Goal: Task Accomplishment & Management: Manage account settings

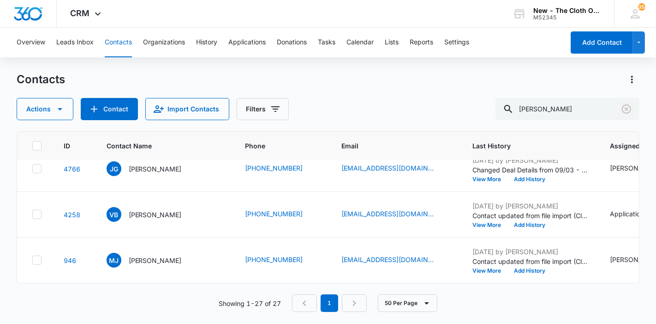
click at [628, 111] on icon "Clear" at bounding box center [626, 108] width 11 height 11
click at [609, 108] on input "Joelisa Piters" at bounding box center [568, 109] width 144 height 22
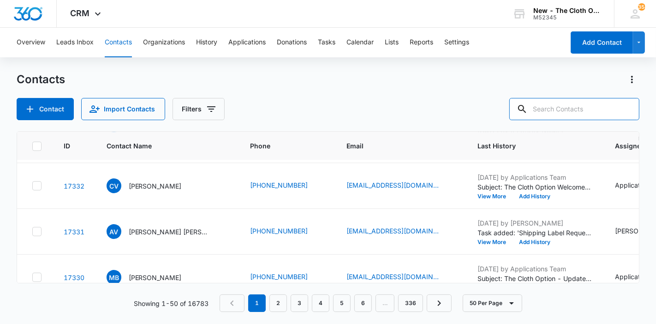
paste input "ori.jae24@gmail.com"
type input "ori.jae24@gmail.com"
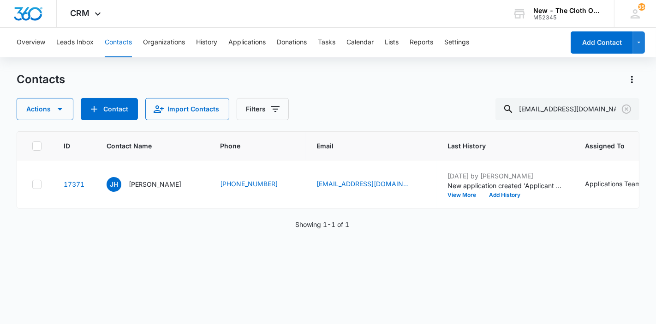
click at [144, 189] on p "Jamie Holliday" at bounding box center [155, 184] width 53 height 10
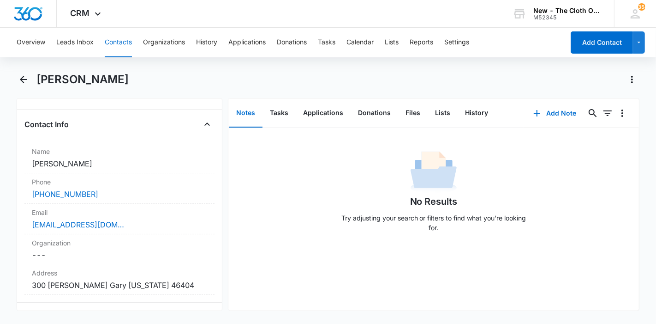
scroll to position [162, 0]
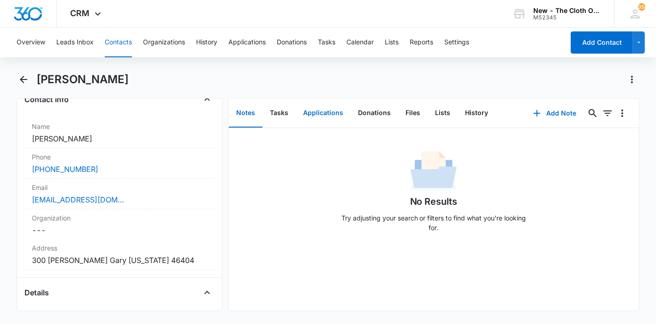
click at [330, 113] on button "Applications" at bounding box center [323, 113] width 55 height 29
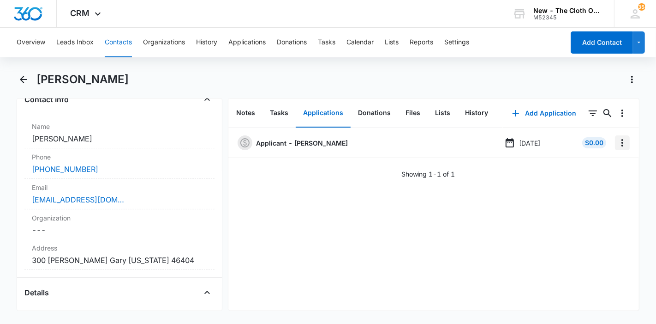
click at [622, 144] on icon "Overflow Menu" at bounding box center [623, 142] width 2 height 7
click at [595, 167] on div "Edit" at bounding box center [590, 168] width 19 height 6
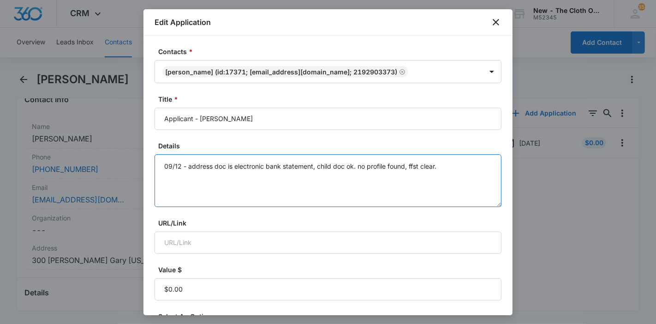
click at [466, 164] on textarea "09/12 - address doc is electronic bank statement, child doc ok. no profile foun…" at bounding box center [328, 180] width 347 height 53
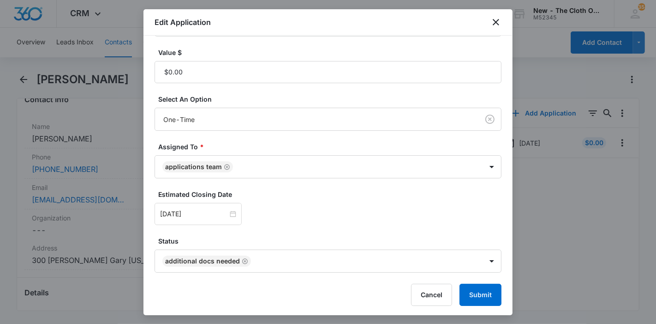
click at [244, 259] on icon "Remove Additional Docs Needed" at bounding box center [245, 261] width 6 height 7
type textarea "09/12 - address doc is electronic bank statement, child doc ok. no profile foun…"
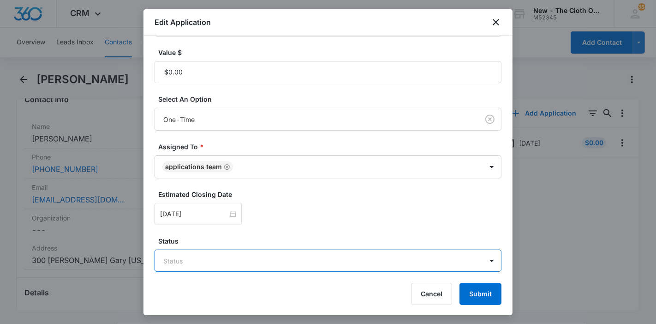
scroll to position [216, 0]
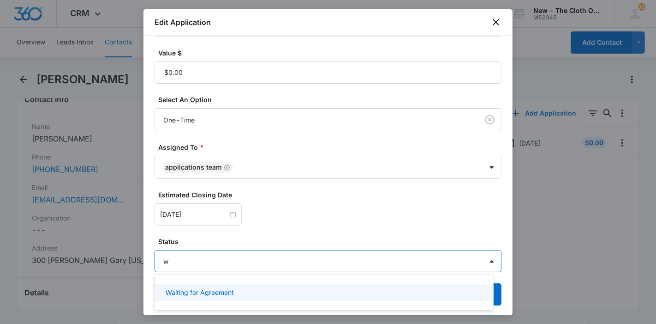
type input "wa"
click at [213, 293] on p "Waiting for Agreement" at bounding box center [200, 292] width 68 height 10
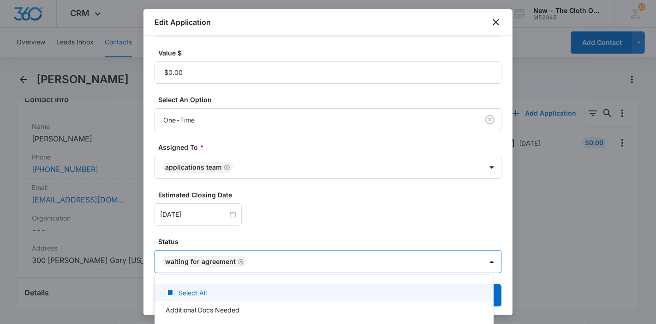
scroll to position [217, 0]
click at [199, 211] on div at bounding box center [328, 162] width 656 height 324
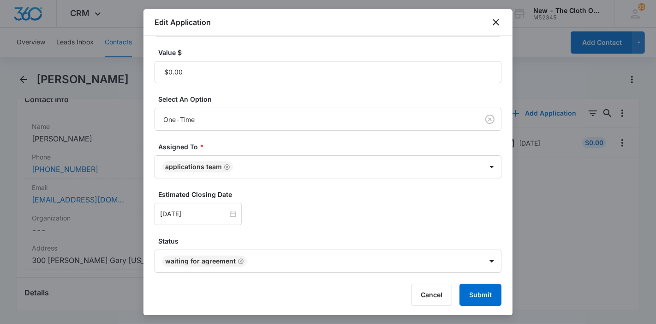
click at [199, 211] on input "Sep 19, 2025" at bounding box center [194, 214] width 68 height 10
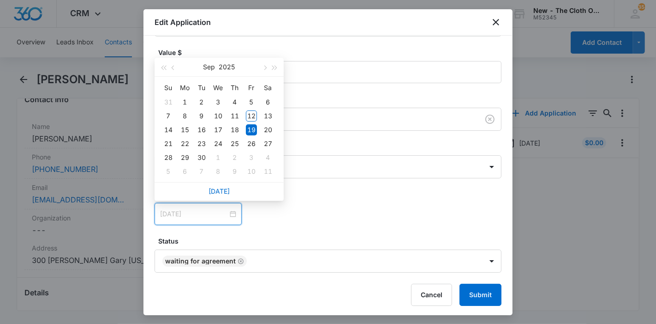
type input "Sep 20, 2025"
click at [266, 125] on div "20" at bounding box center [268, 129] width 11 height 11
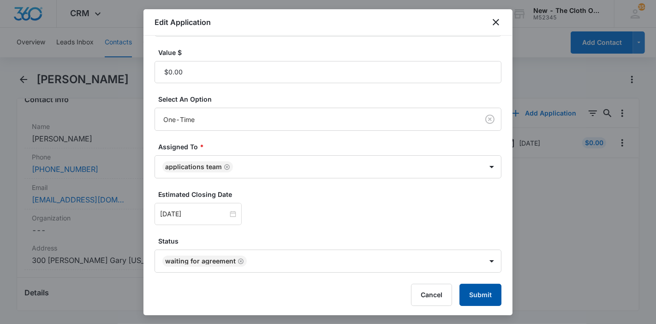
click at [471, 291] on button "Submit" at bounding box center [481, 294] width 42 height 22
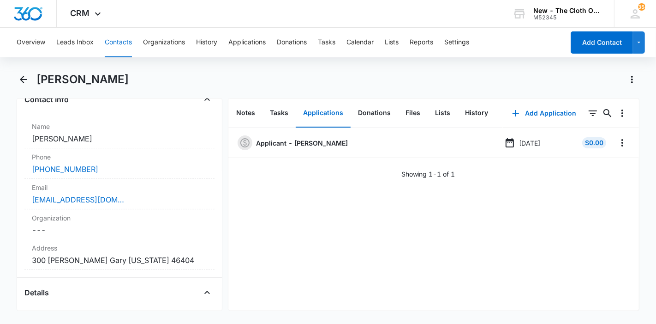
drag, startPoint x: 120, startPoint y: 85, endPoint x: 37, endPoint y: 80, distance: 83.3
click at [37, 80] on div "Jamie Holliday" at bounding box center [338, 79] width 604 height 15
copy h1 "Jamie Holliday"
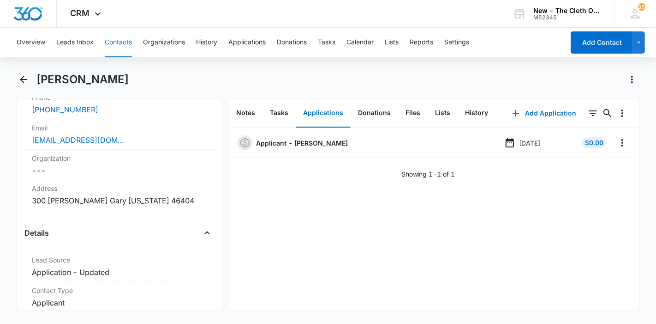
scroll to position [222, 0]
copy dd "300 Taft Pl Gary Indiana 46404"
drag, startPoint x: 150, startPoint y: 204, endPoint x: 30, endPoint y: 200, distance: 119.6
click at [30, 200] on div "Address Cancel Save Changes 300 Taft Pl Gary Indiana 46404" at bounding box center [119, 194] width 190 height 30
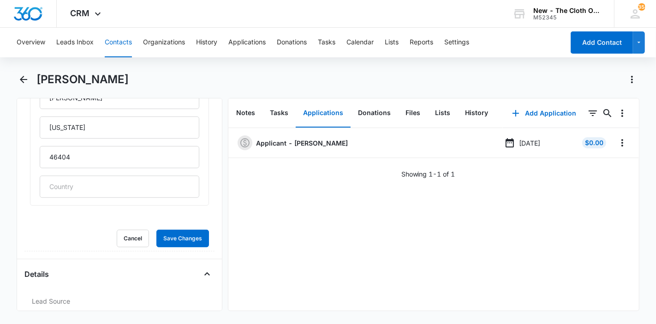
scroll to position [408, 0]
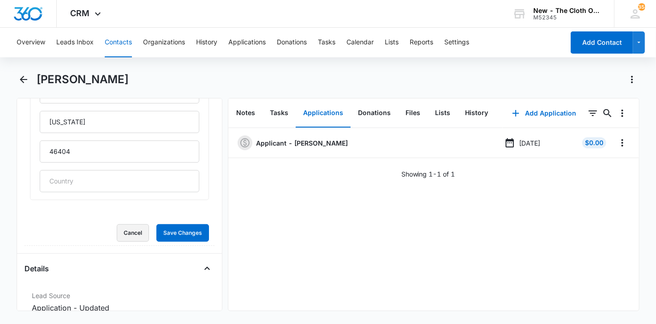
click at [118, 226] on button "Cancel" at bounding box center [133, 233] width 32 height 18
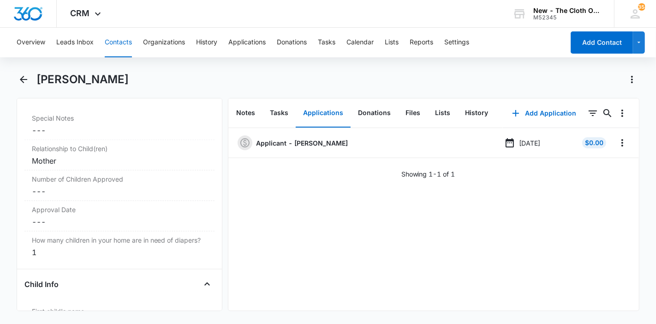
scroll to position [936, 0]
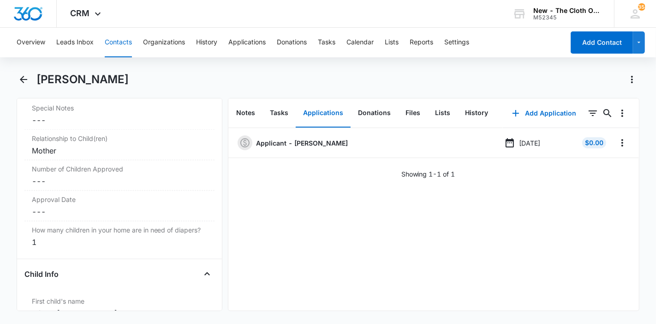
click at [54, 179] on dd "Cancel Save Changes ---" at bounding box center [119, 180] width 175 height 11
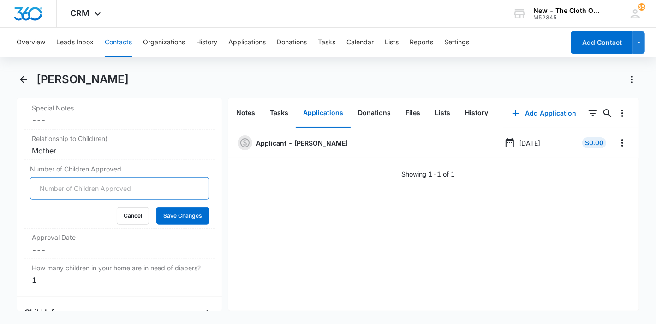
click at [54, 179] on input "Number of Children Approved" at bounding box center [119, 188] width 179 height 22
type input "1"
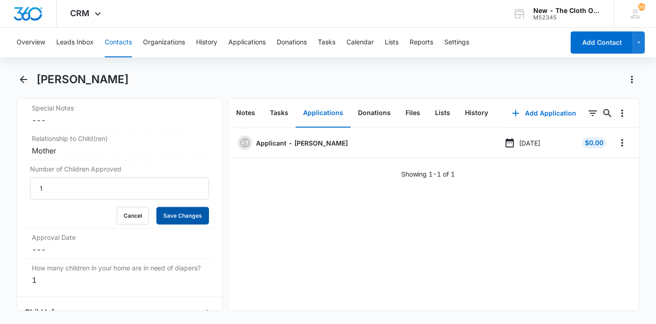
click at [186, 211] on button "Save Changes" at bounding box center [182, 216] width 53 height 18
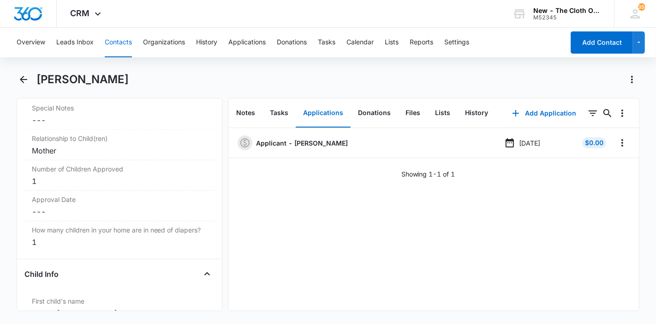
click at [40, 206] on dd "Cancel Save Changes ---" at bounding box center [119, 211] width 175 height 11
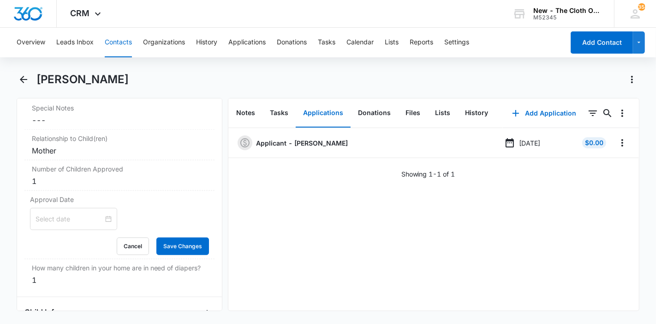
click at [46, 208] on div at bounding box center [73, 219] width 87 height 22
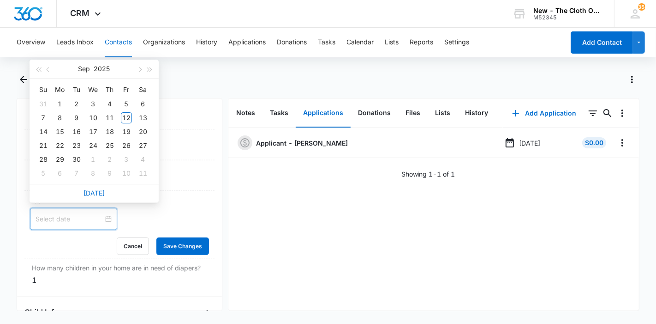
click at [92, 193] on link "Today" at bounding box center [94, 193] width 21 height 8
type input "Sep 13, 2025"
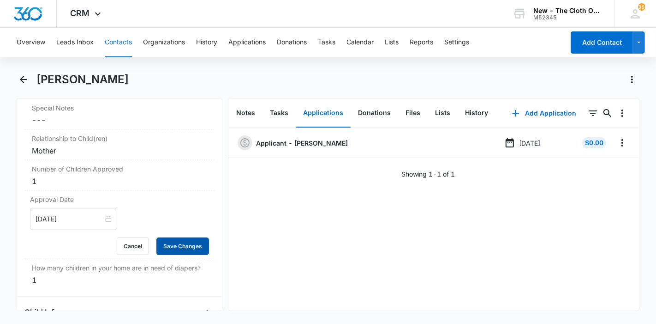
click at [160, 240] on button "Save Changes" at bounding box center [182, 246] width 53 height 18
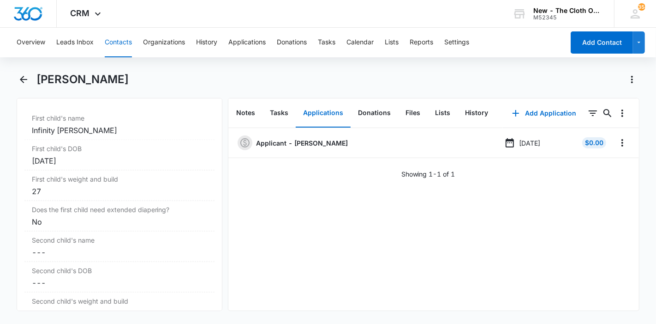
scroll to position [1119, 0]
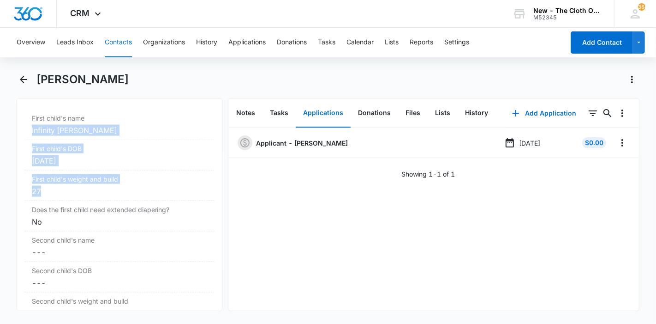
drag, startPoint x: 48, startPoint y: 192, endPoint x: 22, endPoint y: 144, distance: 55.0
click at [22, 144] on div "Remove JH Jamie Holliday Contact Info Name Cancel Save Changes Jamie Holliday P…" at bounding box center [120, 204] width 206 height 213
copy dl "Infinity Holliday First child's DOB Cancel Save Changes Oct 19, 2023 First chil…"
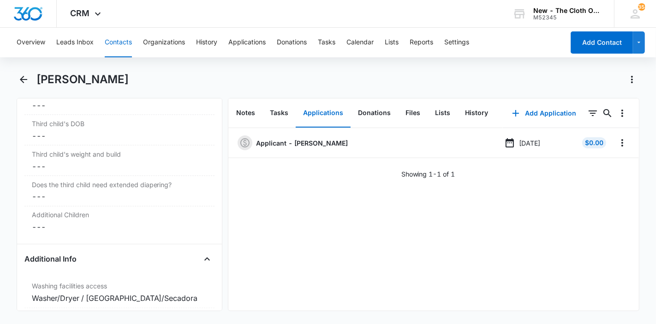
scroll to position [1426, 0]
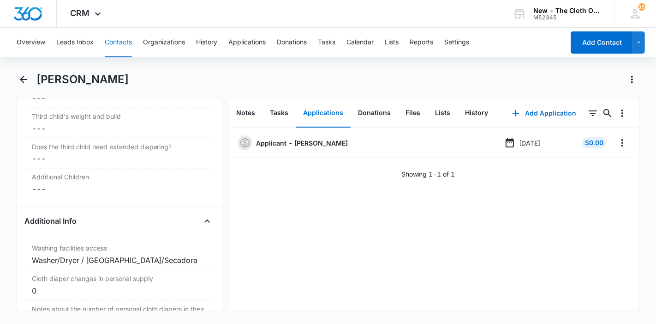
click at [124, 38] on button "Contacts" at bounding box center [118, 43] width 27 height 30
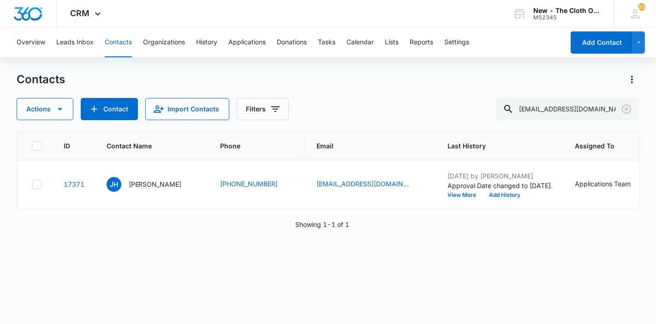
click at [628, 110] on icon "Clear" at bounding box center [626, 108] width 9 height 9
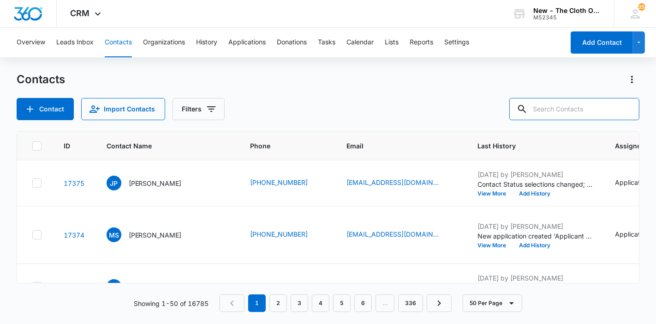
click at [606, 110] on input "text" at bounding box center [575, 109] width 130 height 22
paste input "rodgerskellie9@gmail.com"
type input "rodgerskellie9@gmail.com"
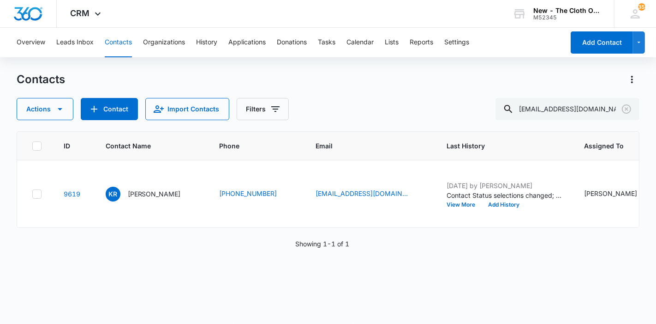
click at [150, 198] on p "Kellie Rodgers" at bounding box center [154, 194] width 53 height 10
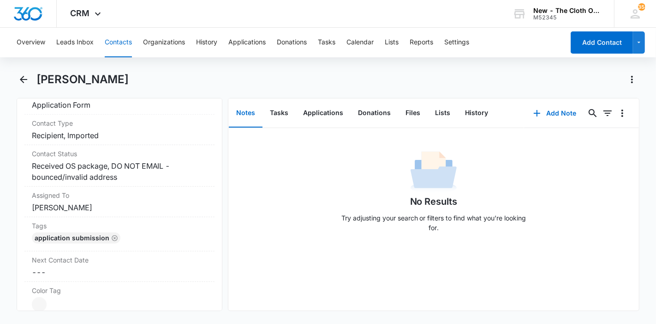
scroll to position [401, 0]
click at [470, 109] on button "History" at bounding box center [477, 113] width 38 height 29
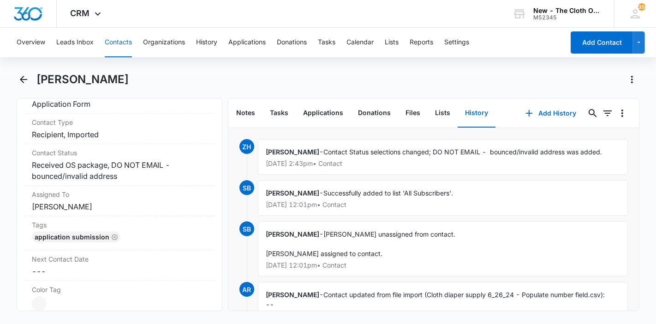
click at [114, 47] on button "Contacts" at bounding box center [118, 43] width 27 height 30
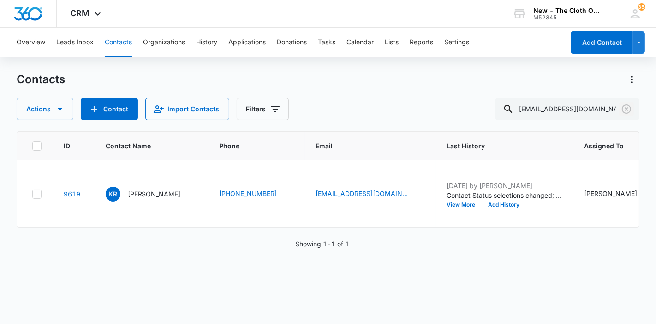
click at [631, 105] on icon "Clear" at bounding box center [626, 108] width 11 height 11
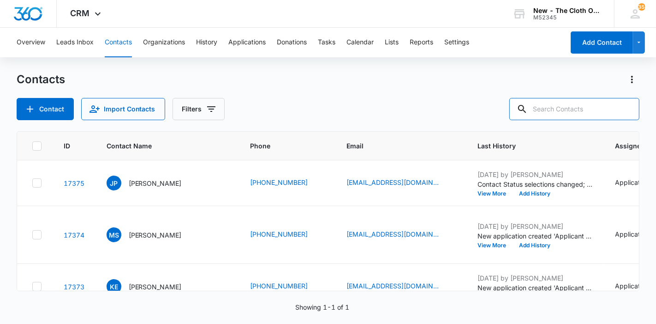
click at [582, 108] on input "text" at bounding box center [575, 109] width 130 height 22
paste input "kelxee@gmail.com"
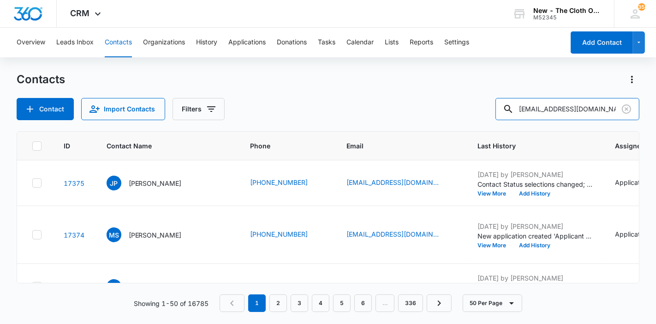
type input "kelxee@gmail.com"
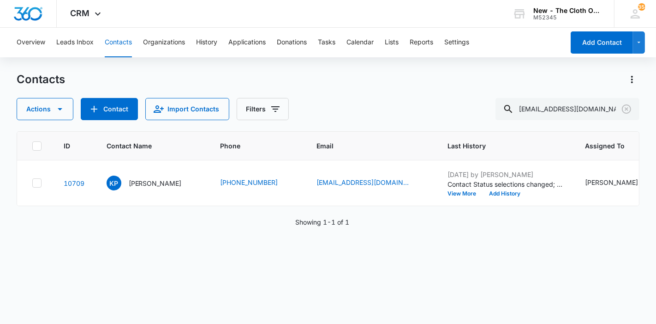
click at [143, 188] on p "Kelly Pennington" at bounding box center [155, 183] width 53 height 10
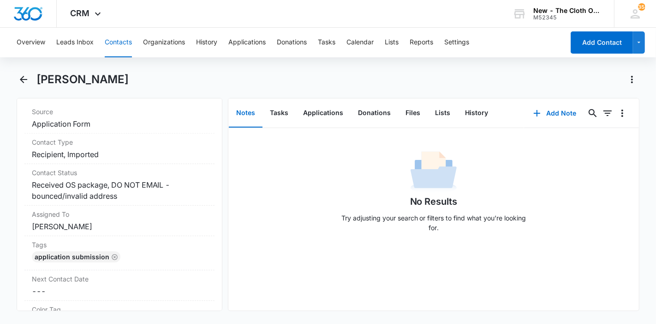
scroll to position [375, 0]
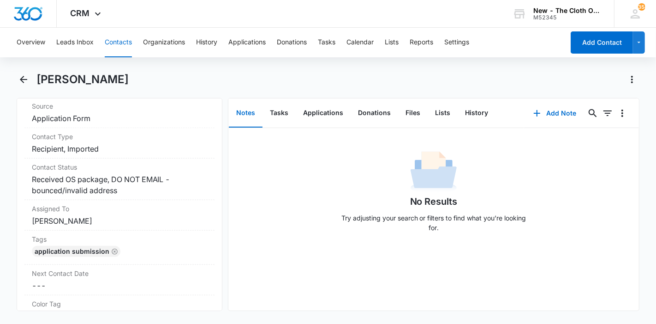
click at [117, 33] on button "Contacts" at bounding box center [118, 43] width 27 height 30
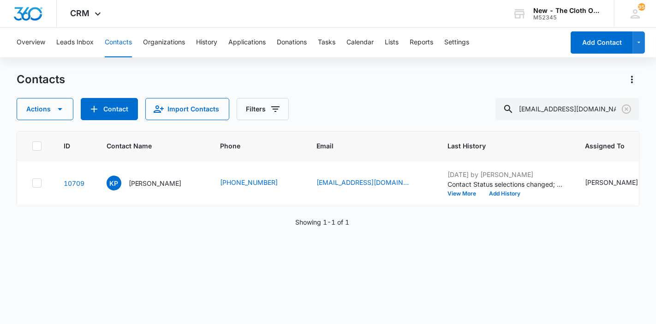
click at [626, 109] on icon "Clear" at bounding box center [626, 108] width 9 height 9
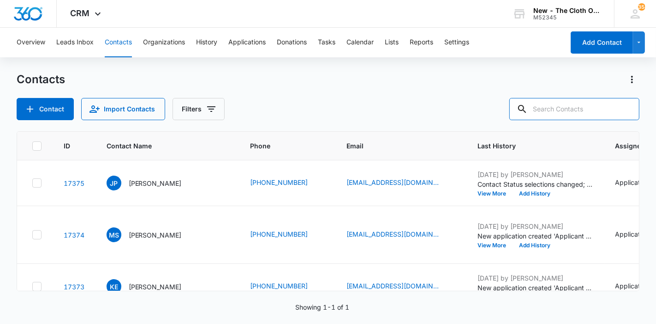
click at [579, 104] on input "text" at bounding box center [575, 109] width 130 height 22
paste input "Ariannax66@gmail.com"
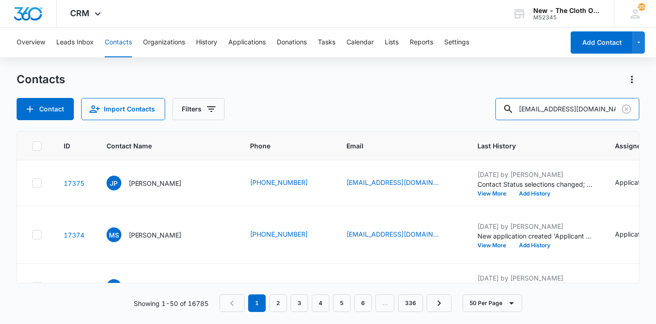
type input "Ariannax66@gmail.com"
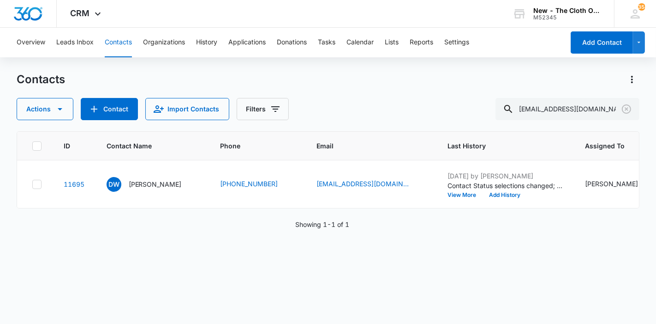
click at [153, 192] on div "DW Daniel Wallace" at bounding box center [144, 184] width 75 height 15
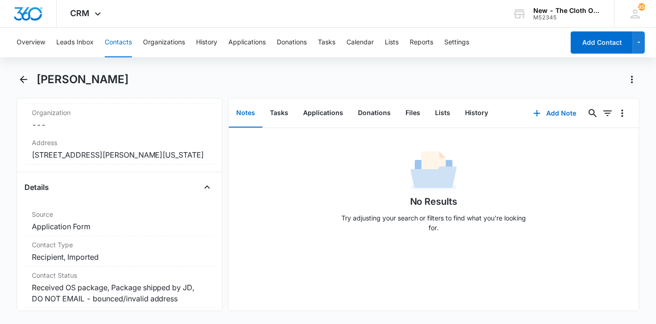
scroll to position [268, 0]
click at [114, 39] on button "Contacts" at bounding box center [118, 43] width 27 height 30
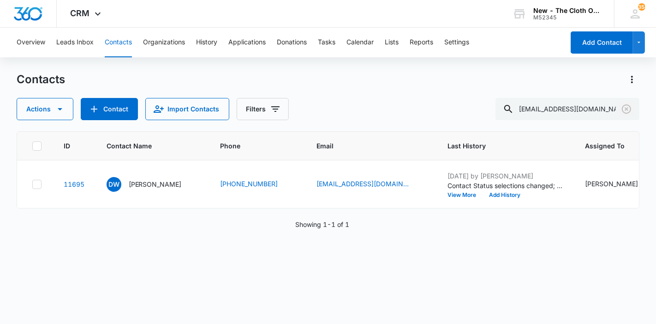
click at [624, 107] on icon "Clear" at bounding box center [626, 108] width 9 height 9
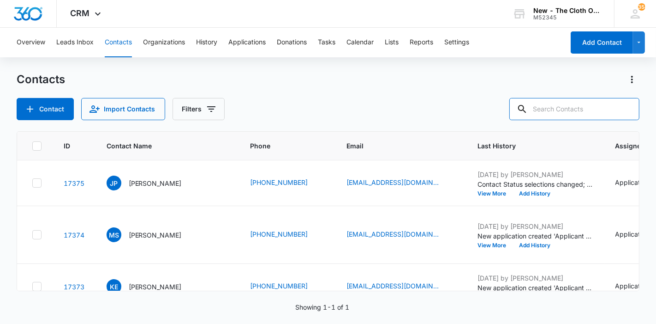
click at [559, 104] on input "text" at bounding box center [575, 109] width 130 height 22
paste input "damarisaybar79@gmail.com"
type input "damarisaybar79@gmail.com"
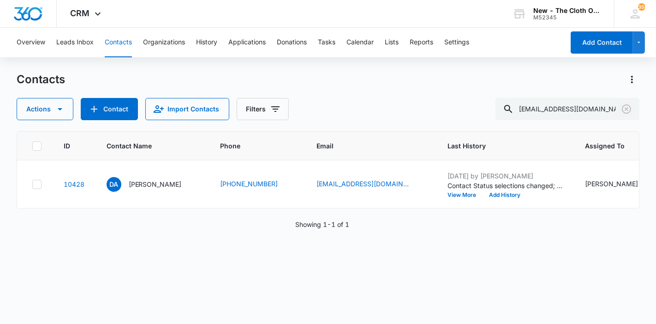
click at [623, 110] on icon "Clear" at bounding box center [626, 108] width 9 height 9
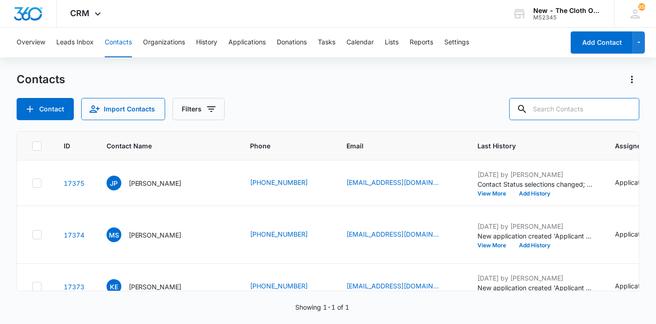
click at [603, 110] on input "text" at bounding box center [575, 109] width 130 height 22
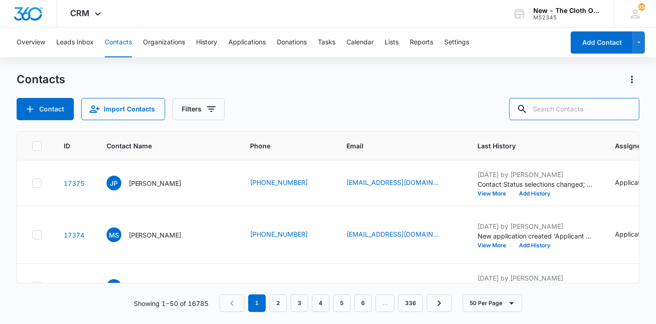
paste input "Amberanncwynar169@gmail.com"
type input "Amberanncwynar169@gmail.com"
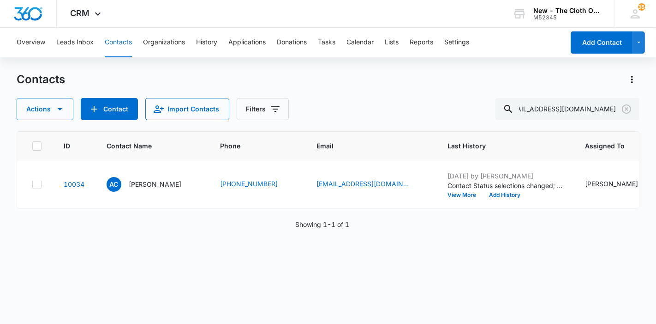
scroll to position [0, 0]
click at [147, 192] on div "AC Amber Cwynar" at bounding box center [144, 184] width 75 height 15
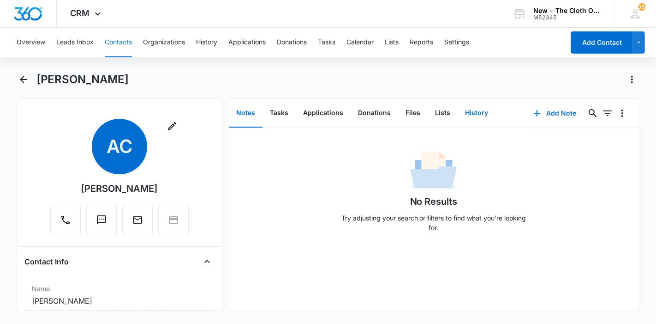
click at [464, 112] on button "History" at bounding box center [477, 113] width 38 height 29
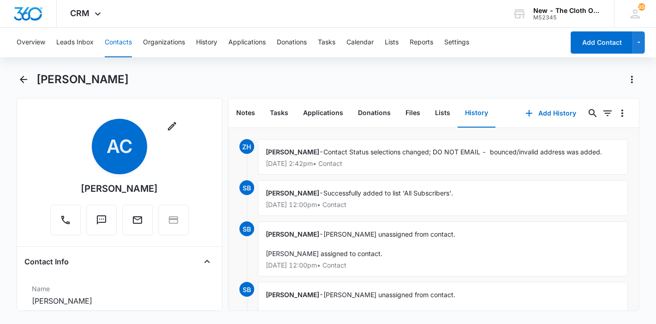
click at [121, 47] on button "Contacts" at bounding box center [118, 43] width 27 height 30
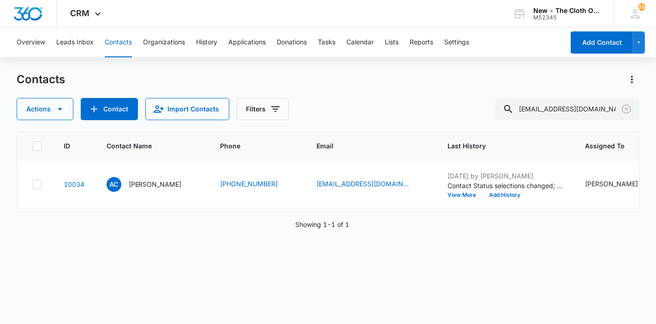
click at [630, 111] on icon "Clear" at bounding box center [626, 108] width 11 height 11
click at [584, 110] on input "Amberanncwynar169@gmail.com" at bounding box center [568, 109] width 144 height 22
paste input "vivianaalaquinez70@gmail.com"
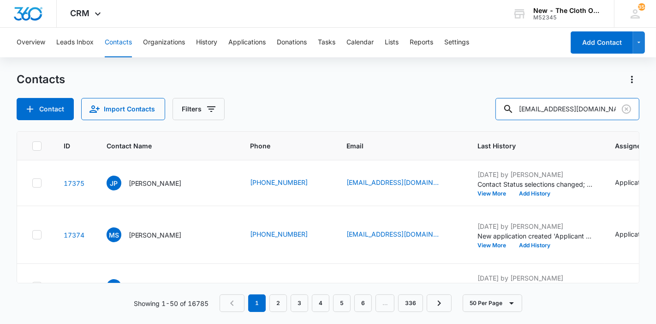
scroll to position [0, 11]
type input "vivianaalaquinez70@gmail.com"
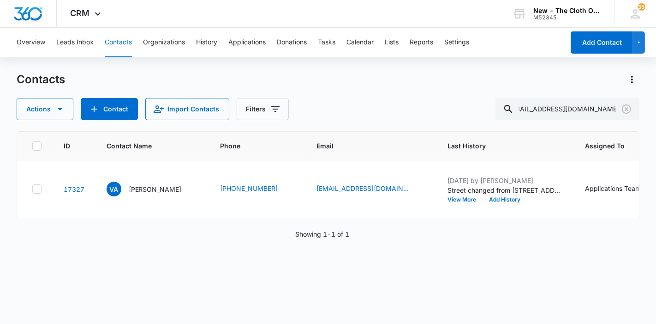
scroll to position [0, 0]
click at [159, 194] on p "Viviana Alaquinez" at bounding box center [155, 189] width 53 height 10
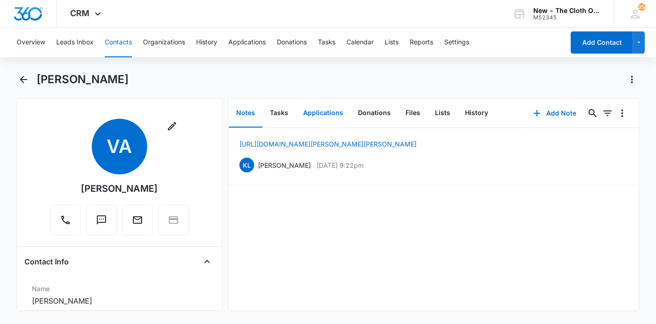
click at [315, 110] on button "Applications" at bounding box center [323, 113] width 55 height 29
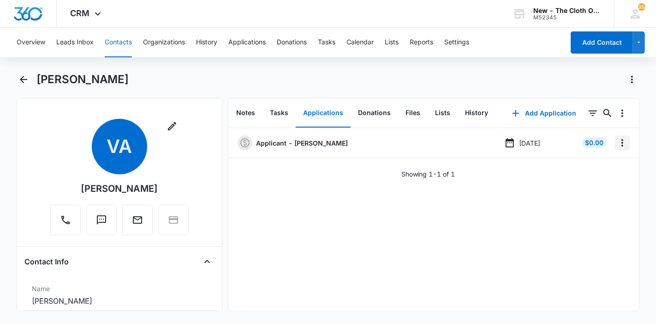
click at [617, 147] on icon "Overflow Menu" at bounding box center [622, 142] width 11 height 11
click at [587, 170] on div "Edit" at bounding box center [590, 168] width 19 height 6
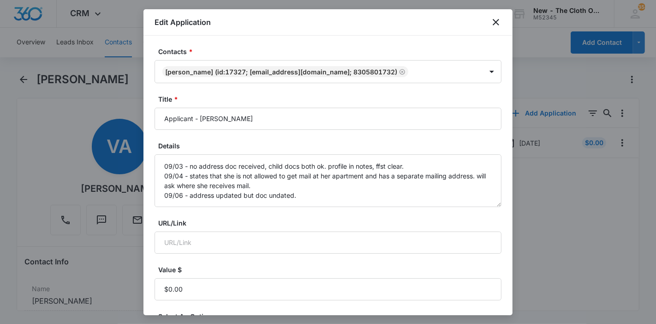
scroll to position [23, 0]
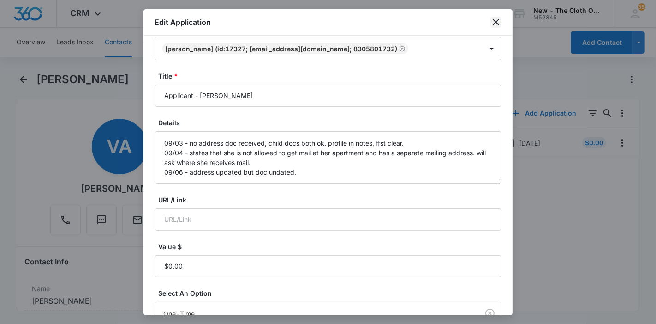
click at [494, 24] on icon "close" at bounding box center [496, 22] width 6 height 6
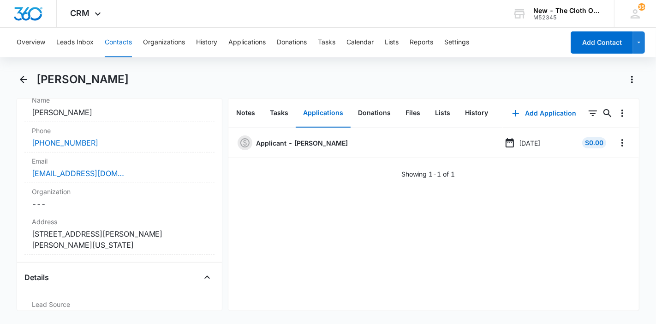
scroll to position [196, 0]
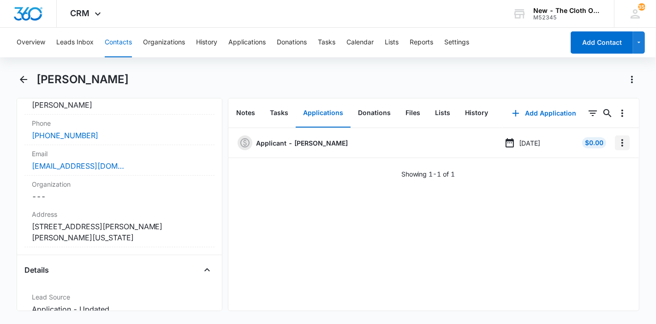
click at [617, 143] on icon "Overflow Menu" at bounding box center [622, 142] width 11 height 11
click at [588, 166] on div "Edit" at bounding box center [590, 168] width 19 height 6
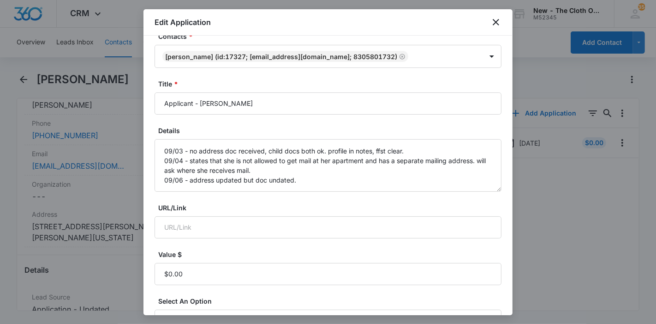
scroll to position [16, 0]
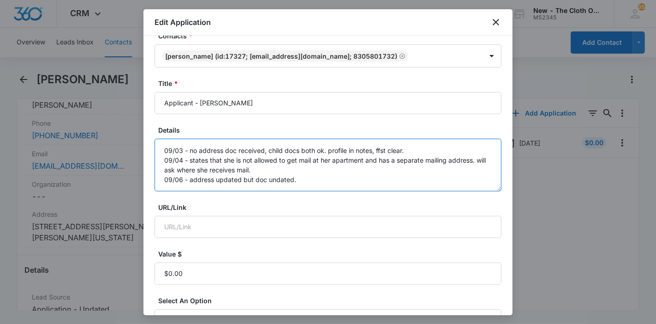
click at [406, 178] on textarea "09/03 - no address doc received, child docs both ok. profile in notes, ffst cle…" at bounding box center [328, 164] width 347 height 53
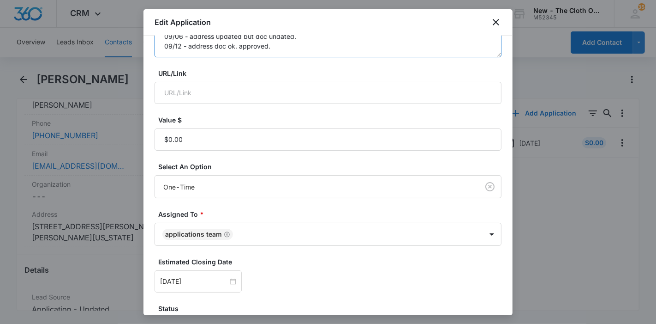
scroll to position [217, 0]
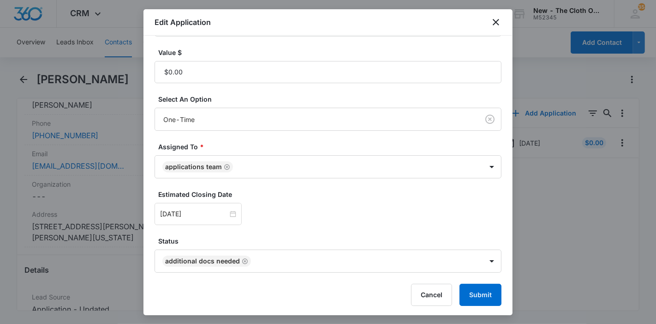
type textarea "09/03 - no address doc received, child docs both ok. profile in notes, ffst cle…"
click at [196, 210] on input "Sep 11, 2025" at bounding box center [194, 214] width 68 height 10
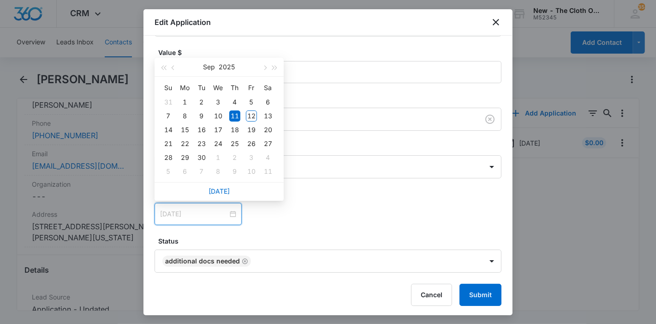
click at [251, 116] on div "12" at bounding box center [251, 115] width 11 height 11
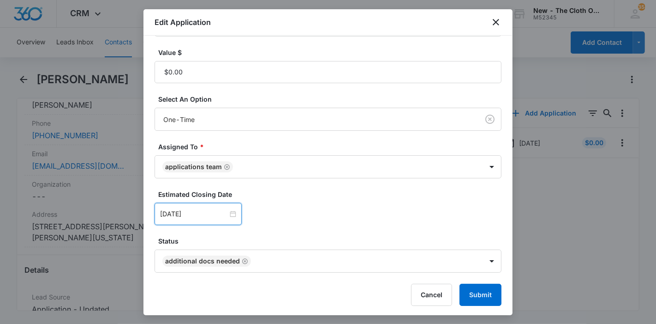
click at [204, 218] on div "Sep 12, 2025" at bounding box center [198, 214] width 87 height 22
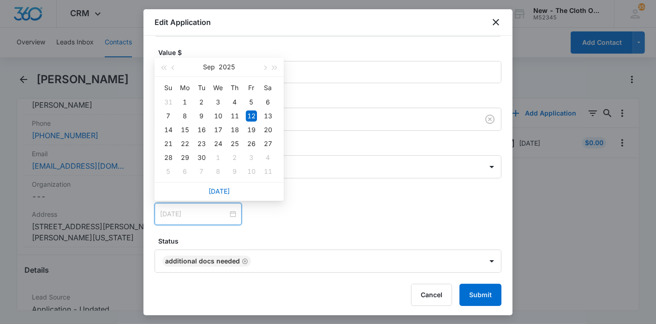
type input "Sep 13, 2025"
click at [267, 119] on div "13" at bounding box center [268, 115] width 11 height 11
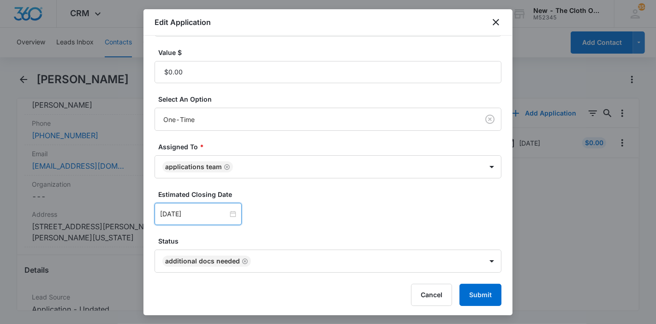
click at [244, 259] on icon "Remove Additional Docs Needed" at bounding box center [245, 261] width 6 height 7
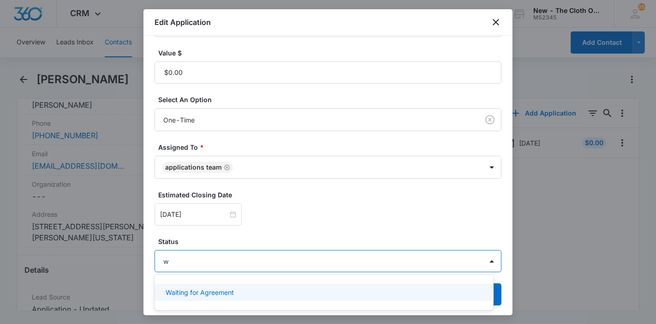
type input "wa"
click at [221, 288] on p "Waiting for Agreement" at bounding box center [200, 292] width 68 height 10
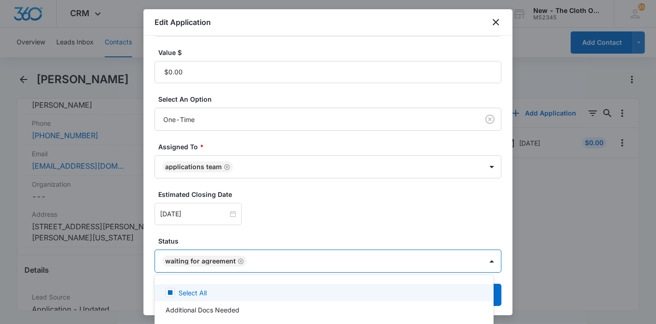
click at [288, 225] on div at bounding box center [328, 162] width 656 height 324
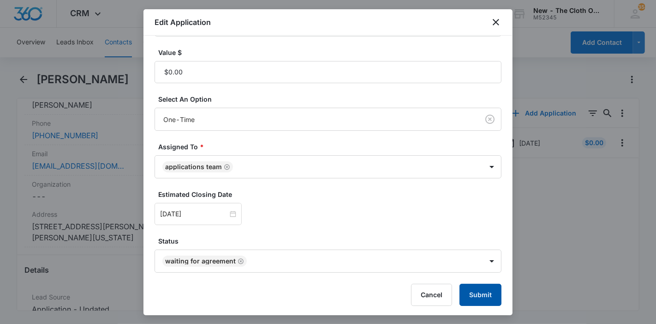
click at [471, 294] on button "Submit" at bounding box center [481, 294] width 42 height 22
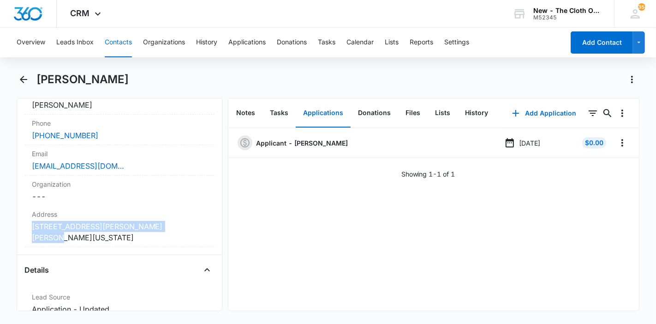
copy dd "1163 Eichman Road Poteet Texas 78065"
drag, startPoint x: 185, startPoint y: 226, endPoint x: 33, endPoint y: 226, distance: 151.8
click at [33, 226] on dd "Cancel Save Changes 1163 Eichman Road Poteet Texas 78065" at bounding box center [119, 232] width 175 height 22
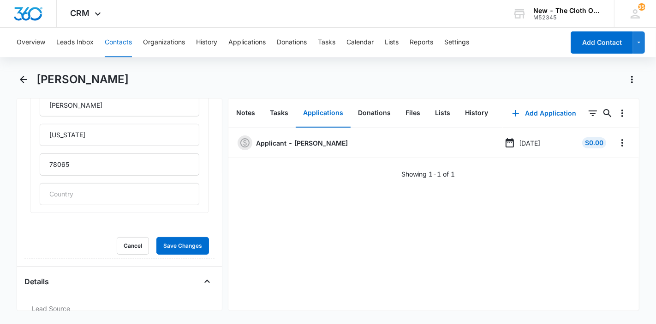
scroll to position [396, 0]
click at [133, 242] on button "Cancel" at bounding box center [133, 245] width 32 height 18
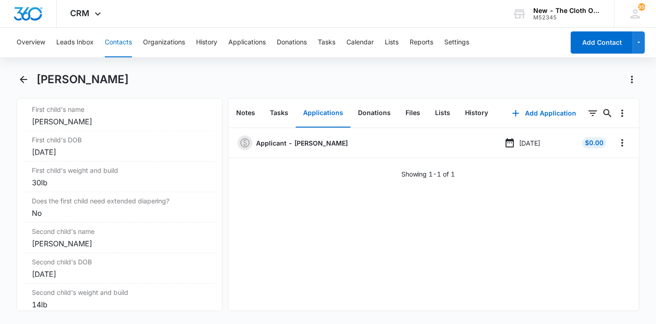
scroll to position [1130, 0]
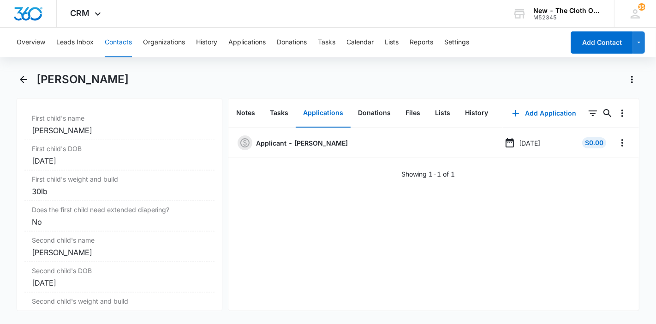
drag, startPoint x: 135, startPoint y: 76, endPoint x: 38, endPoint y: 76, distance: 96.5
click at [38, 76] on div "Viviana Alaquinez" at bounding box center [338, 79] width 604 height 15
copy h1 "Viviana Alaquinez"
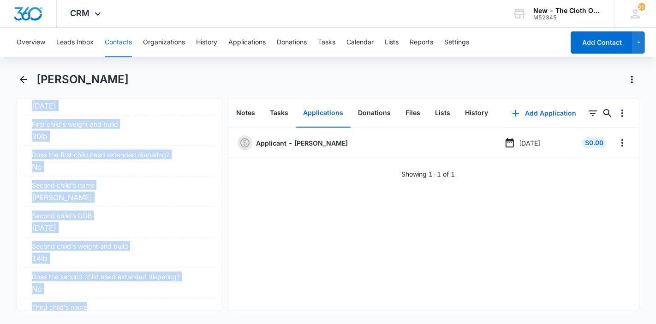
scroll to position [1231, 0]
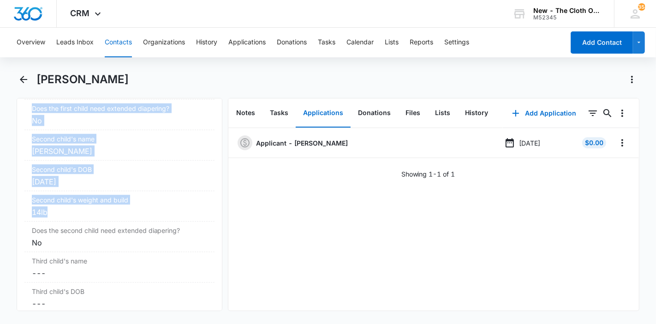
drag, startPoint x: 31, startPoint y: 124, endPoint x: 107, endPoint y: 204, distance: 109.7
click at [107, 204] on dl "First child's name Cancel Save Changes Riley Gutierrez First child's DOB Cancel…" at bounding box center [119, 206] width 190 height 396
copy dl "Riley Gutierrez First child's DOB Cancel Save Changes Oct 31, 2022 First child'…"
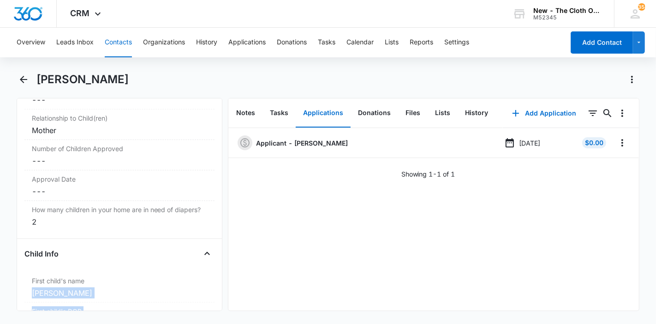
scroll to position [963, 0]
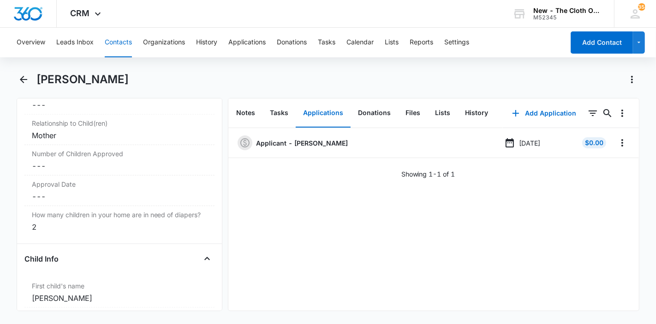
click at [59, 160] on dd "Cancel Save Changes ---" at bounding box center [119, 165] width 175 height 11
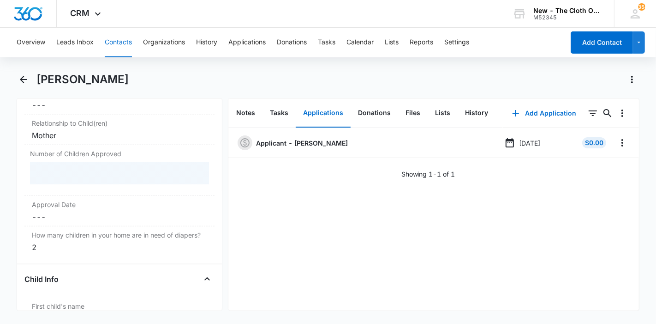
click at [59, 162] on div at bounding box center [119, 173] width 179 height 22
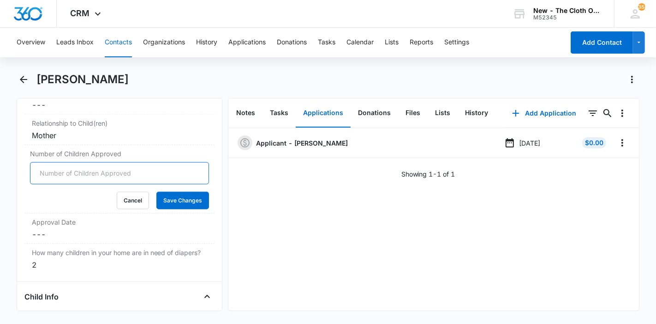
click at [59, 162] on input "Number of Children Approved" at bounding box center [119, 173] width 179 height 22
type input "2"
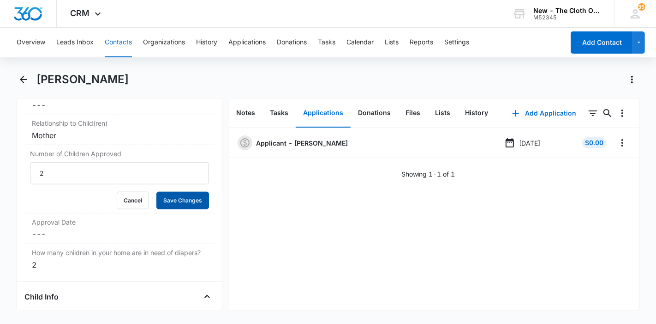
click at [185, 192] on button "Save Changes" at bounding box center [182, 201] width 53 height 18
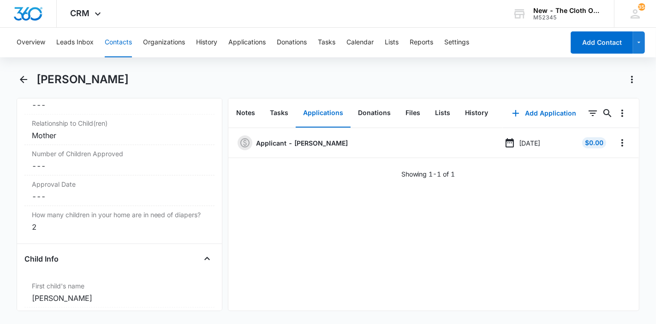
click at [49, 191] on dd "Cancel Save Changes ---" at bounding box center [119, 196] width 175 height 11
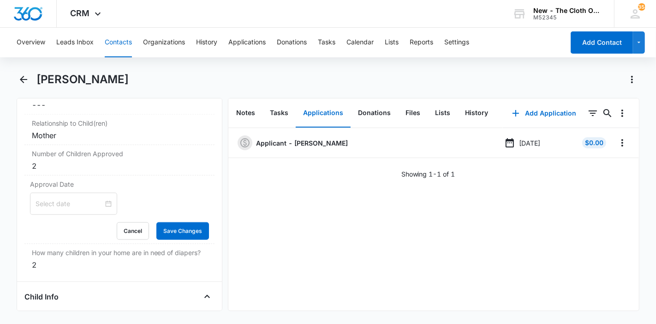
click at [53, 198] on input at bounding box center [70, 203] width 68 height 10
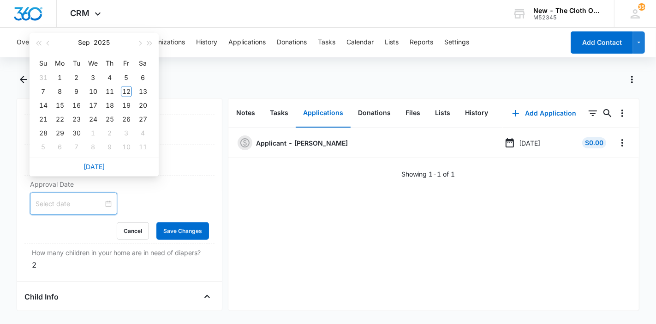
click at [102, 167] on link "Today" at bounding box center [94, 166] width 21 height 8
type input "Sep 13, 2025"
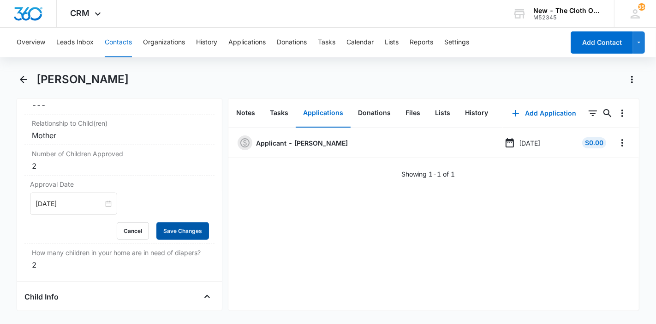
click at [168, 222] on button "Save Changes" at bounding box center [182, 231] width 53 height 18
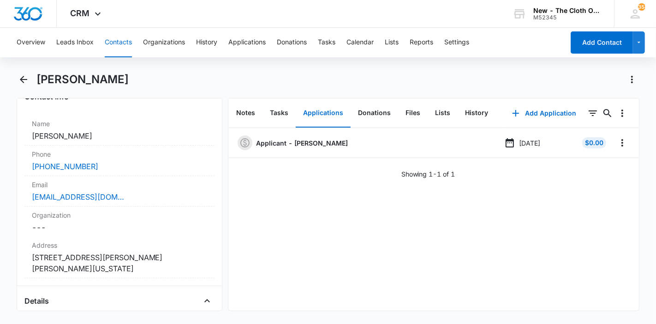
scroll to position [193, 0]
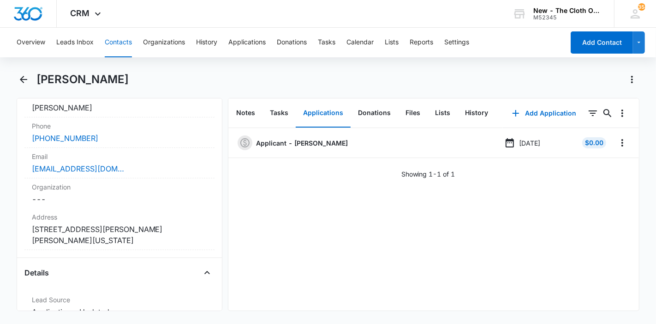
click at [115, 44] on button "Contacts" at bounding box center [118, 43] width 27 height 30
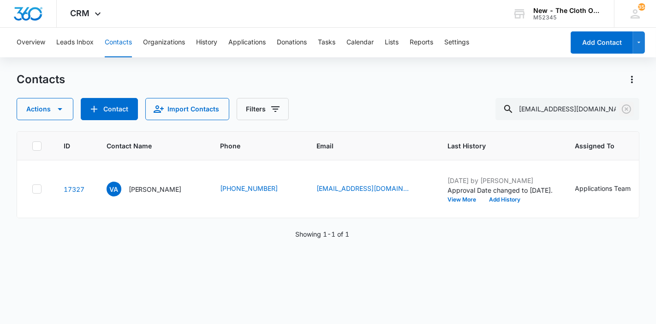
click at [624, 113] on icon "Clear" at bounding box center [626, 108] width 11 height 11
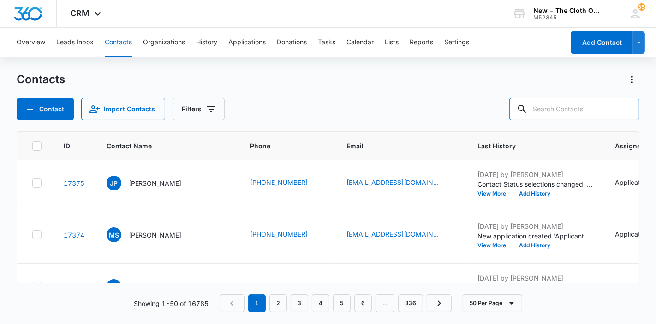
click at [601, 110] on input "text" at bounding box center [575, 109] width 130 height 22
paste input "hstinchcomb@gmail.com"
type input "hstinchcomb@gmail.com"
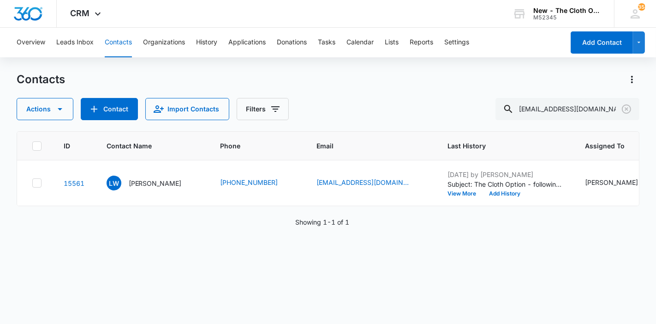
click at [153, 188] on p "Lindsey Wright" at bounding box center [155, 183] width 53 height 10
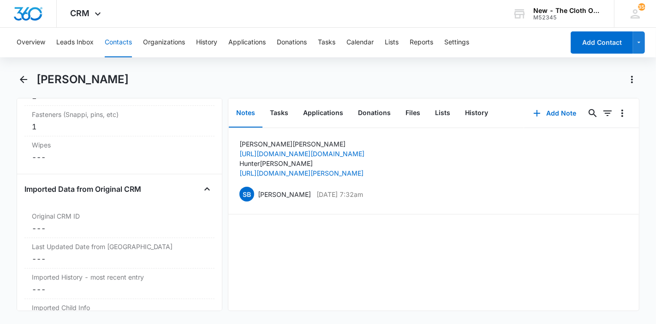
scroll to position [2646, 0]
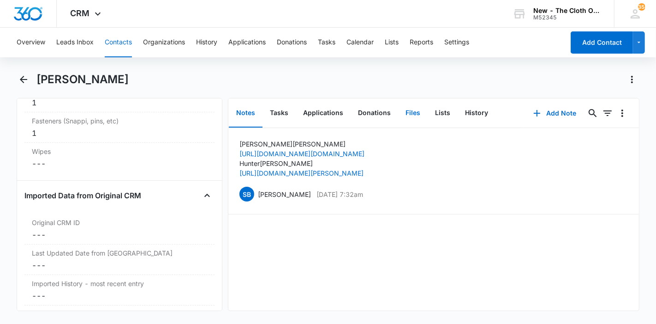
click at [408, 116] on button "Files" at bounding box center [413, 113] width 30 height 29
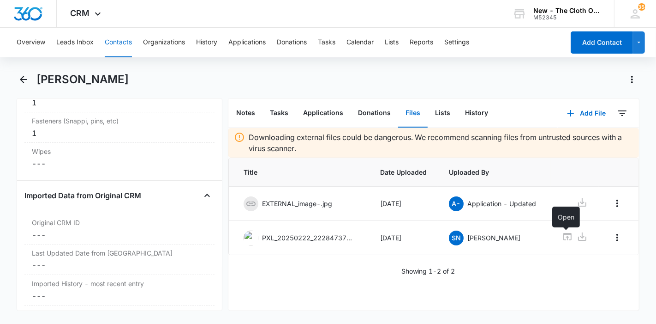
click at [565, 238] on icon at bounding box center [567, 236] width 11 height 11
click at [469, 110] on button "History" at bounding box center [477, 113] width 38 height 29
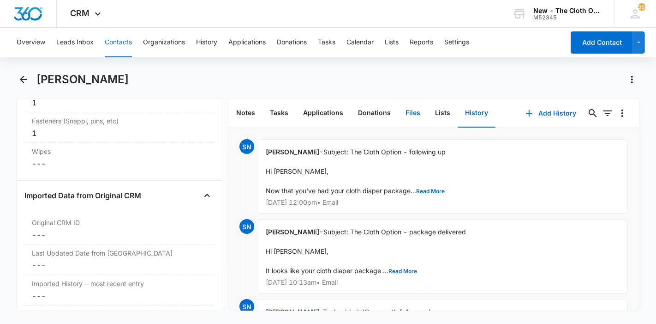
click at [414, 115] on button "Files" at bounding box center [413, 113] width 30 height 29
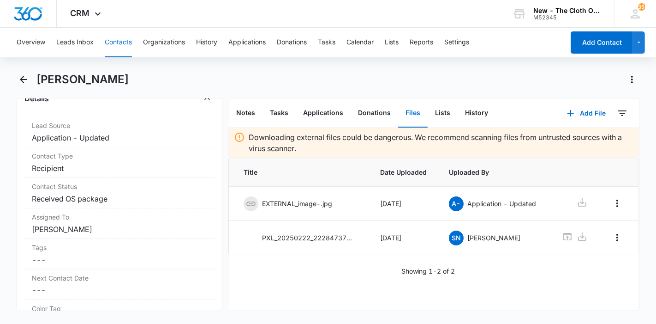
scroll to position [351, 0]
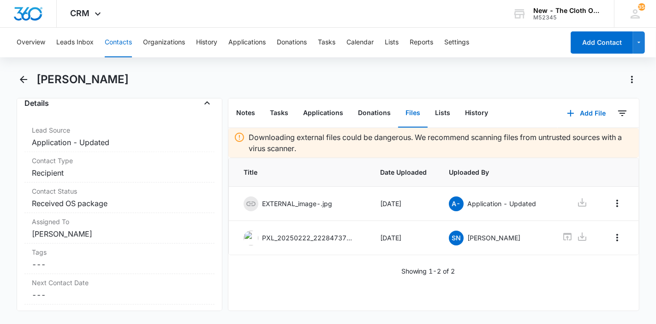
click at [128, 203] on dd "Cancel Save Changes Received OS package" at bounding box center [119, 203] width 175 height 11
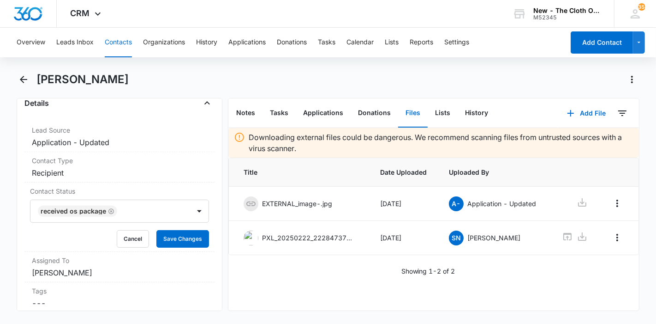
click at [134, 210] on div at bounding box center [149, 210] width 58 height 13
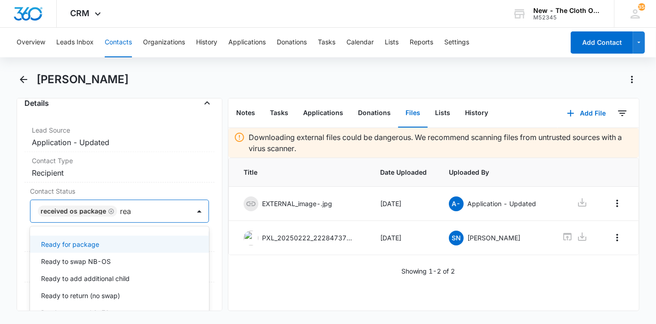
type input "read"
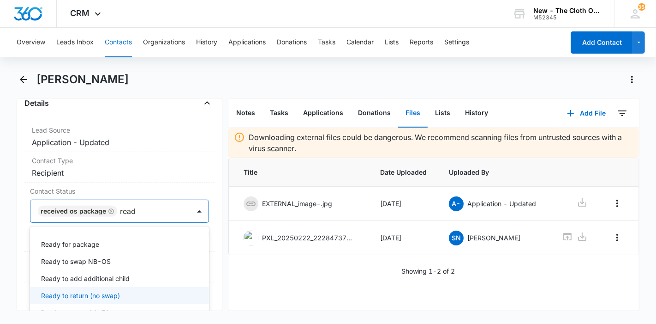
click at [121, 292] on div "Ready to return (no swap)" at bounding box center [118, 295] width 155 height 10
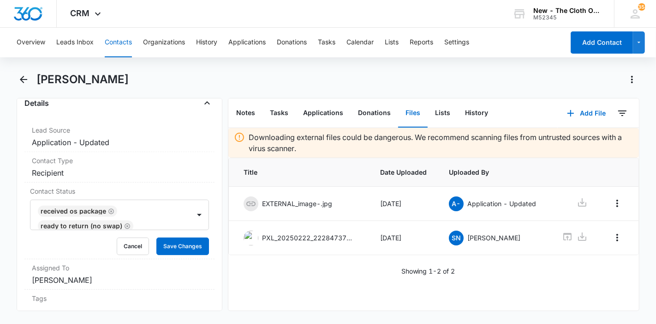
click at [210, 217] on div "Remove LW Lindsey Wright Contact Info Name Cancel Save Changes Lindsey Wright P…" at bounding box center [120, 204] width 206 height 213
click at [155, 223] on div at bounding box center [157, 225] width 42 height 13
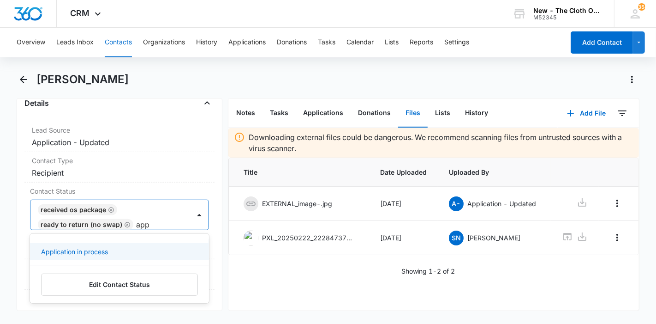
type input "appl"
click at [140, 246] on div "Application in process" at bounding box center [118, 251] width 155 height 10
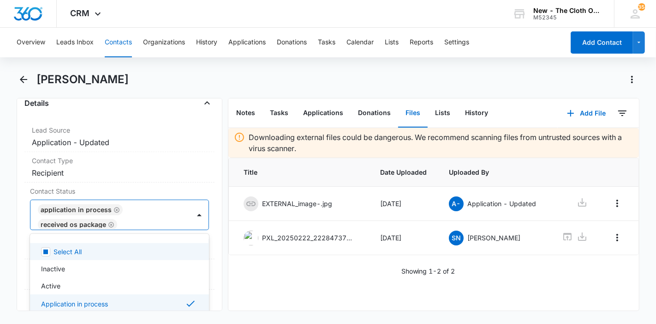
scroll to position [16, 0]
click at [208, 238] on div "Remove LW Lindsey Wright Contact Info Name Cancel Save Changes Lindsey Wright P…" at bounding box center [120, 204] width 206 height 213
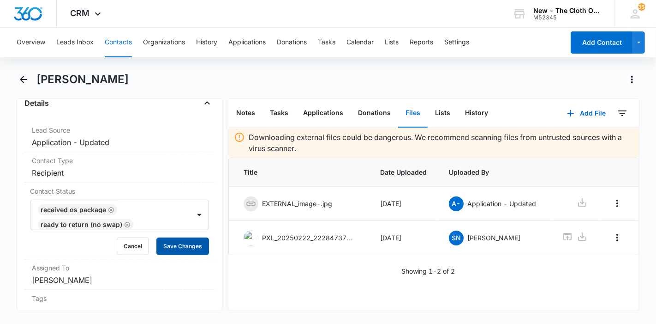
click at [188, 240] on button "Save Changes" at bounding box center [182, 246] width 53 height 18
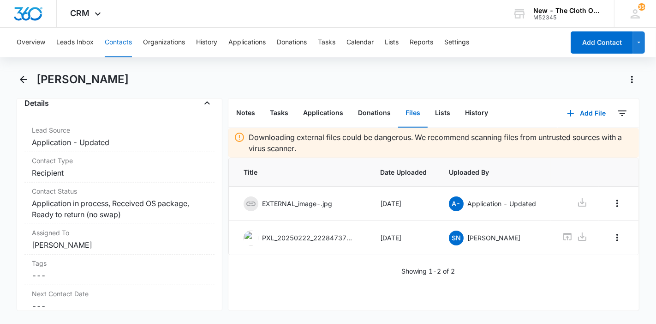
click at [109, 172] on dd "Cancel Save Changes Recipient" at bounding box center [119, 172] width 175 height 11
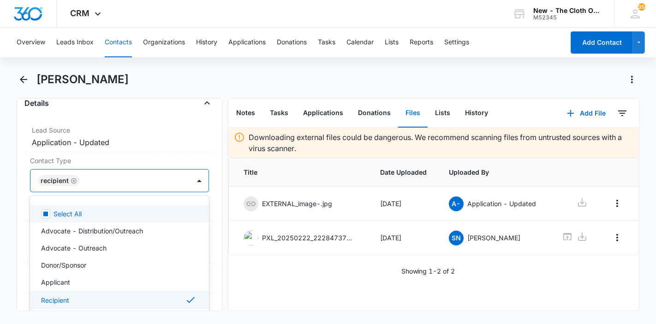
click at [117, 178] on div at bounding box center [131, 180] width 96 height 13
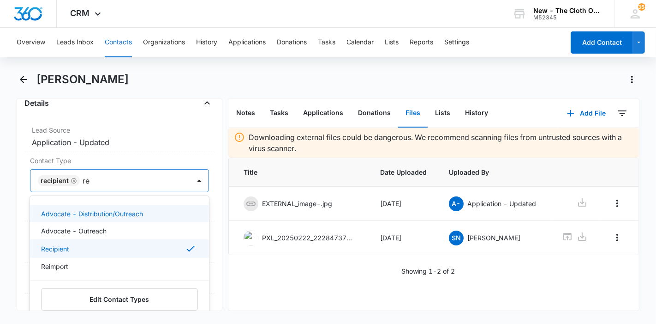
type input "r"
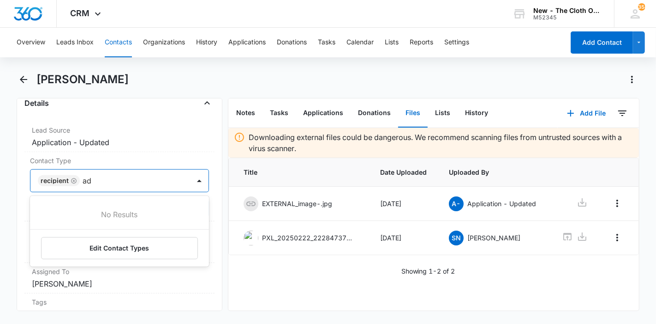
type input "a"
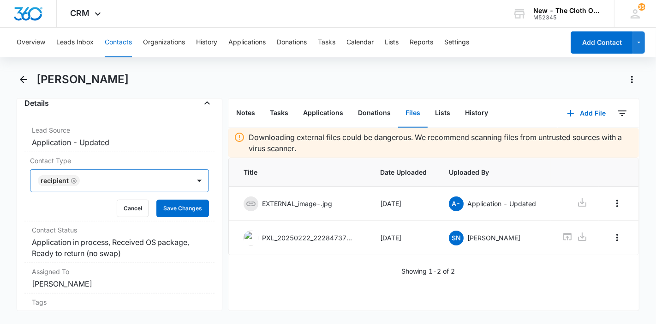
click at [195, 180] on div at bounding box center [199, 180] width 15 height 15
click at [127, 211] on button "Cancel" at bounding box center [133, 208] width 32 height 18
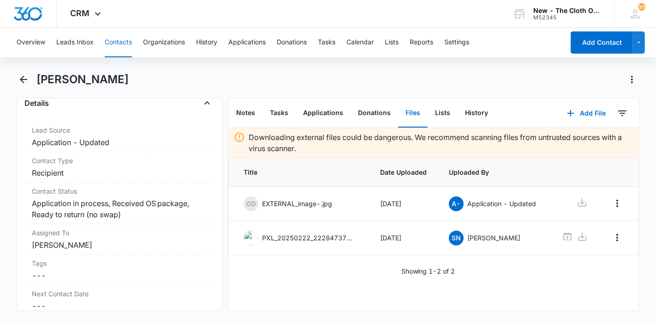
click at [138, 203] on dd "Cancel Save Changes Application in process, Received OS package, Ready to retur…" at bounding box center [119, 209] width 175 height 22
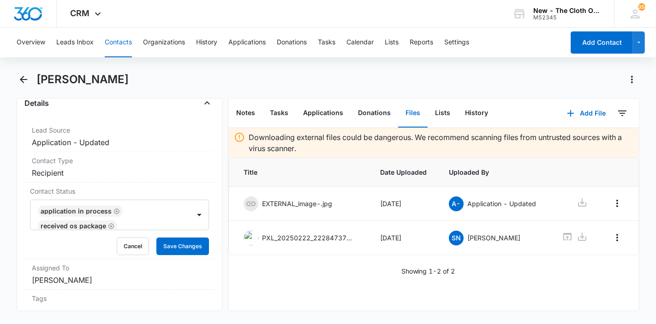
click at [114, 209] on icon "Remove Application in process" at bounding box center [117, 211] width 6 height 6
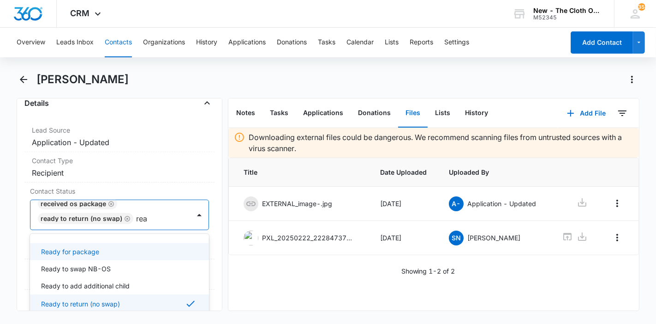
type input "read"
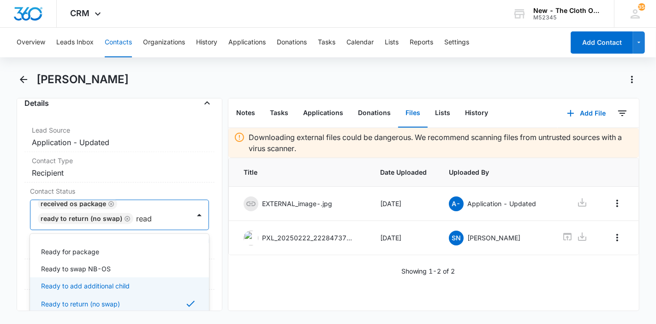
click at [112, 281] on p "Ready to add additional child" at bounding box center [85, 286] width 89 height 10
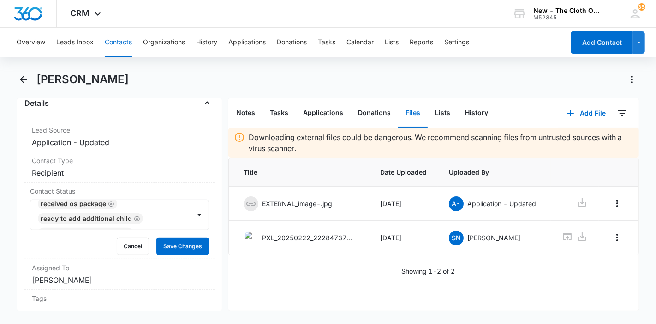
click at [206, 226] on div "Contact Status Received OS package Ready to add additional child Ready to retur…" at bounding box center [119, 220] width 190 height 77
click at [193, 238] on button "Save Changes" at bounding box center [182, 246] width 53 height 18
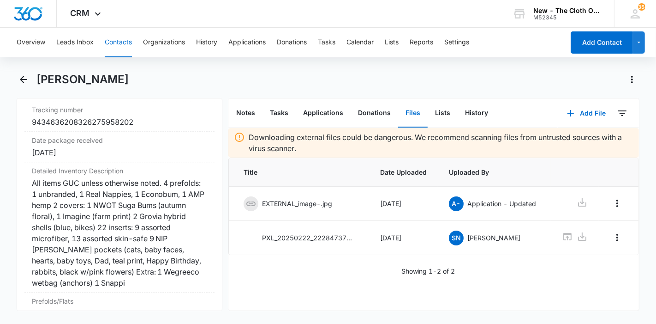
scroll to position [2241, 0]
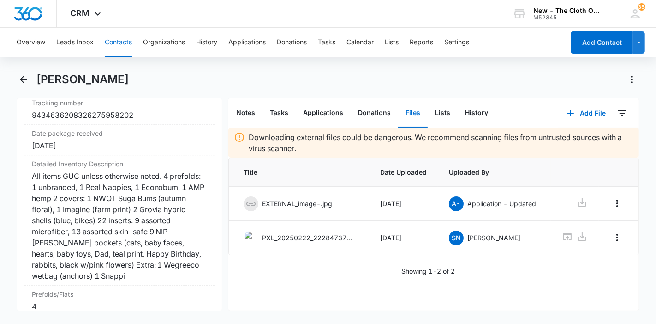
click at [102, 216] on div "All items GUC unless otherwise noted. 4 prefolds: 1 unbranded, 1 Real Nappies, …" at bounding box center [119, 225] width 175 height 111
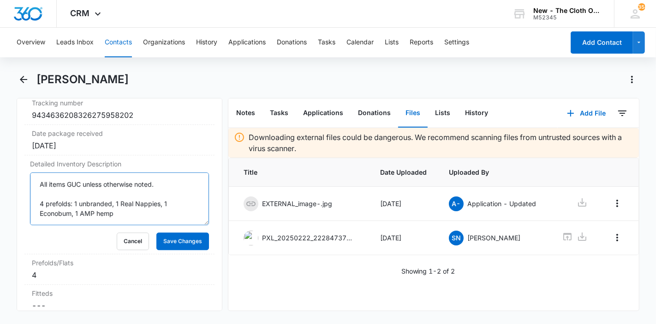
click at [107, 208] on textarea "All items GUC unless otherwise noted. 4 prefolds: 1 unbranded, 1 Real Nappies, …" at bounding box center [119, 198] width 179 height 53
click at [119, 244] on button "Cancel" at bounding box center [133, 241] width 32 height 18
